Goal: Information Seeking & Learning: Learn about a topic

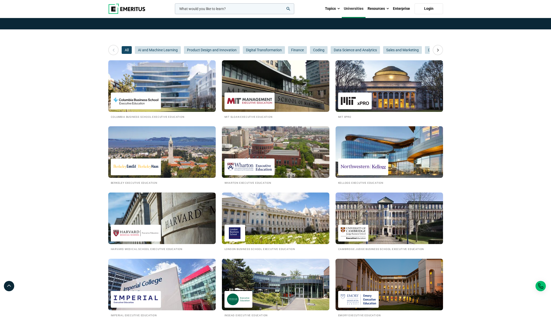
scroll to position [48, 0]
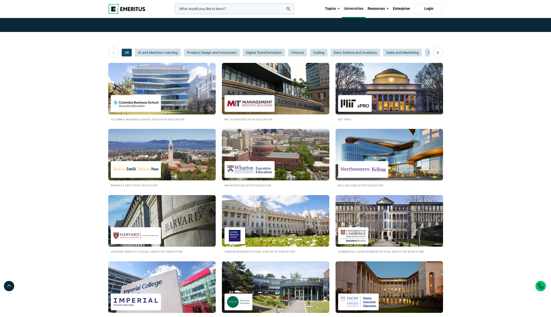
click at [381, 217] on img at bounding box center [389, 221] width 118 height 57
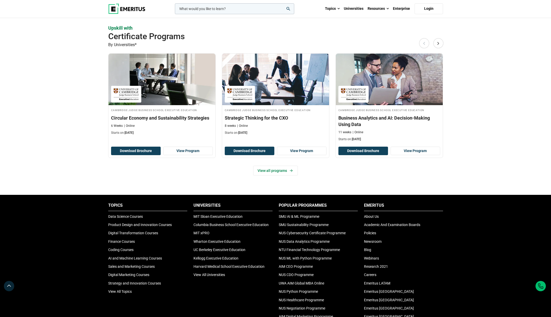
scroll to position [331, 0]
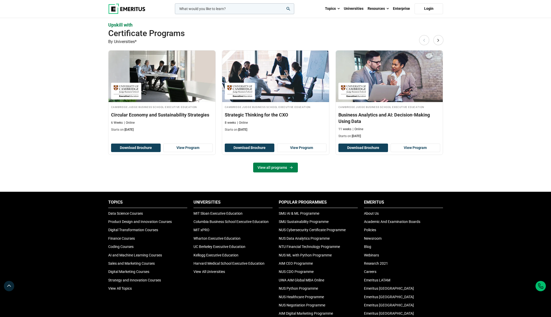
click at [281, 170] on link "View all programs" at bounding box center [275, 168] width 45 height 10
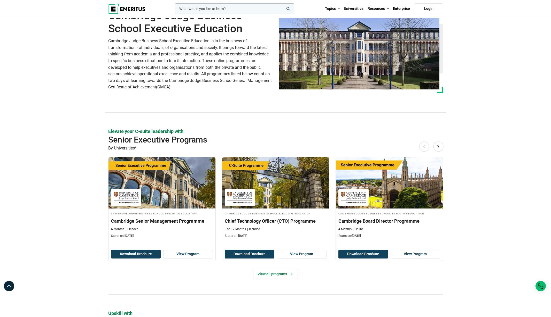
scroll to position [0, 0]
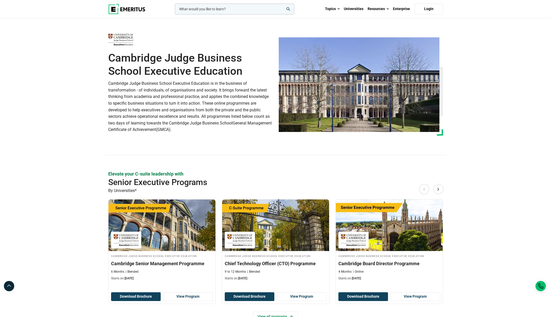
click at [129, 7] on img at bounding box center [126, 9] width 37 height 10
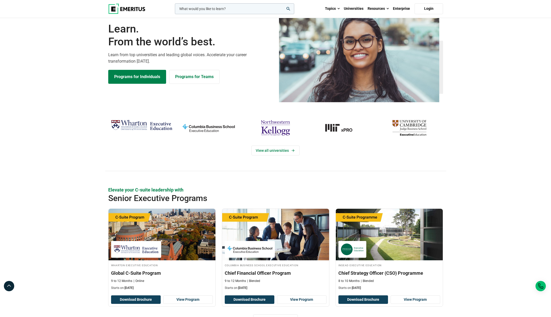
scroll to position [65, 0]
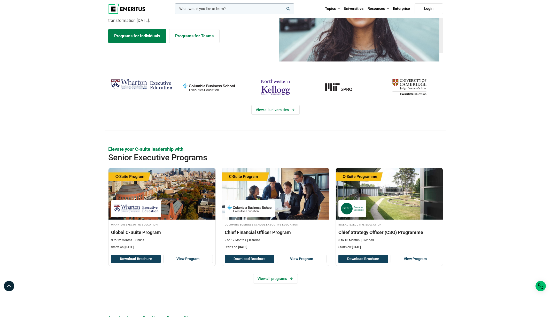
click at [276, 87] on img "northwestern-kellogg" at bounding box center [275, 87] width 62 height 20
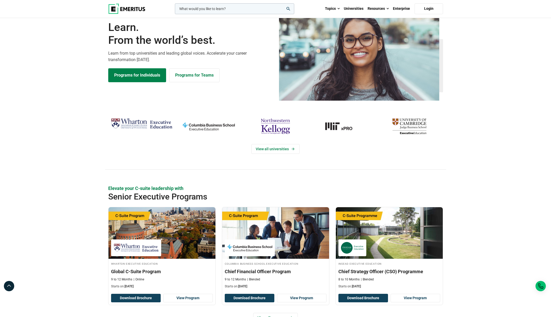
scroll to position [23, 0]
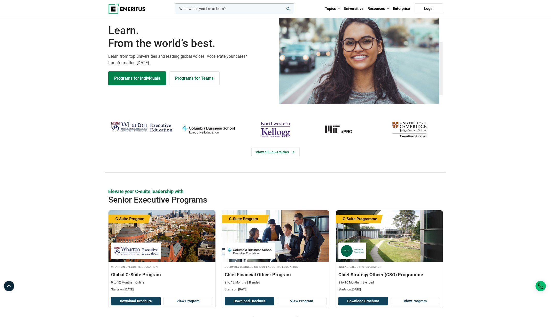
click at [414, 128] on img "cambridge-judge-business-school" at bounding box center [409, 130] width 62 height 20
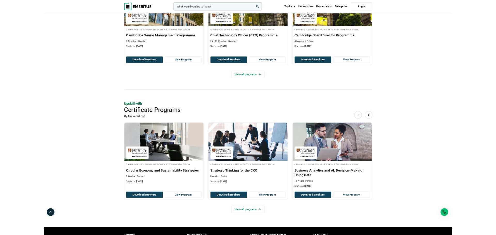
scroll to position [220, 0]
